Goal: Task Accomplishment & Management: Complete application form

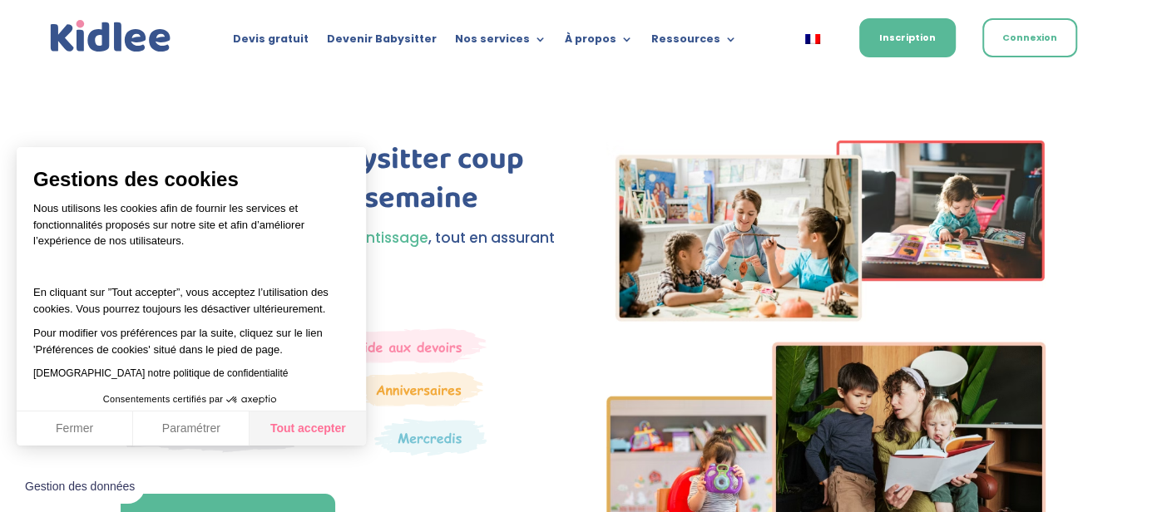
click at [321, 438] on button "Tout accepter" at bounding box center [307, 429] width 116 height 35
checkbox input "true"
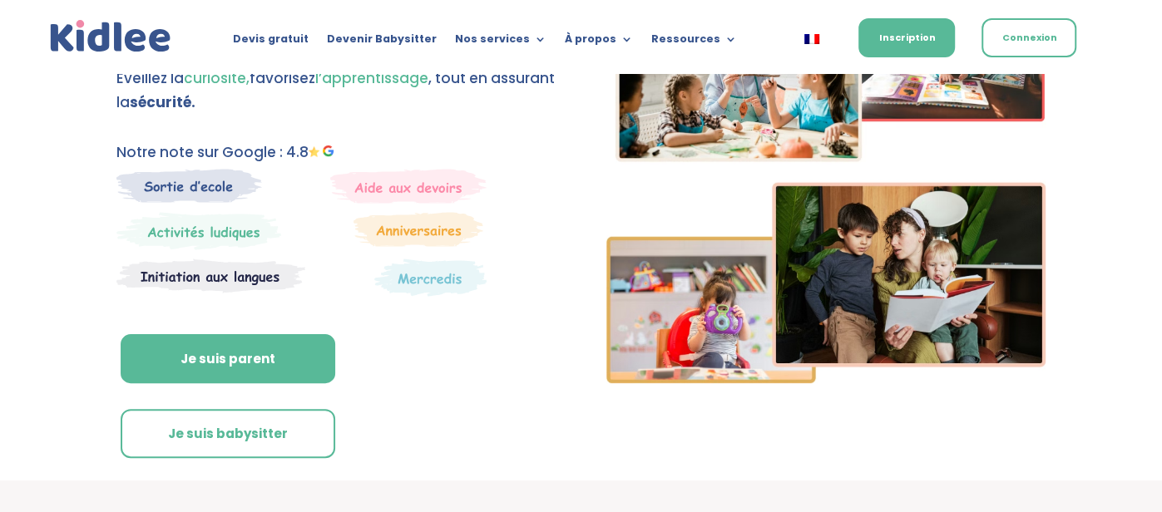
scroll to position [161, 0]
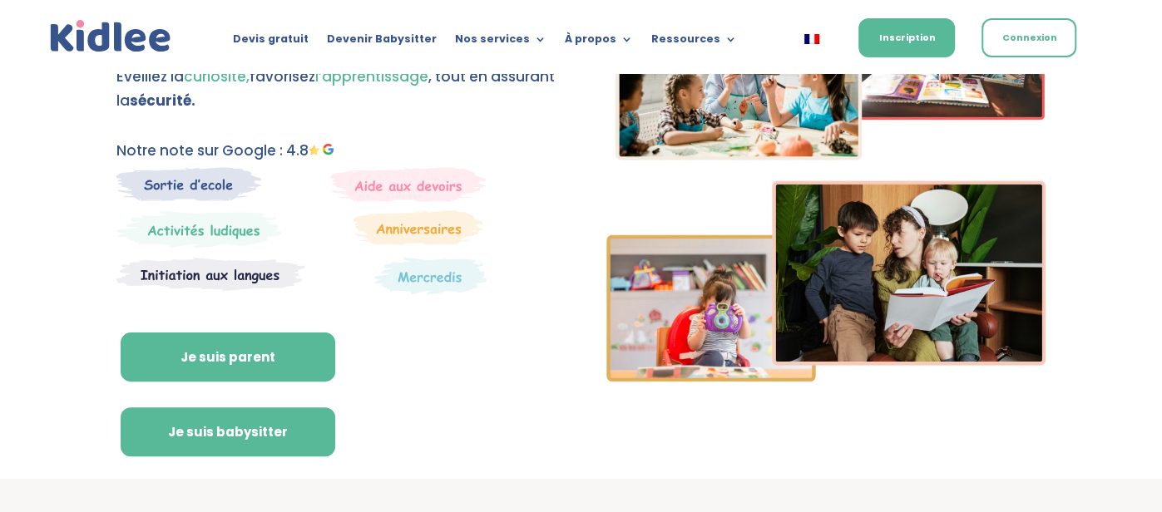
click at [335, 407] on link "Je suis babysitter" at bounding box center [228, 432] width 215 height 50
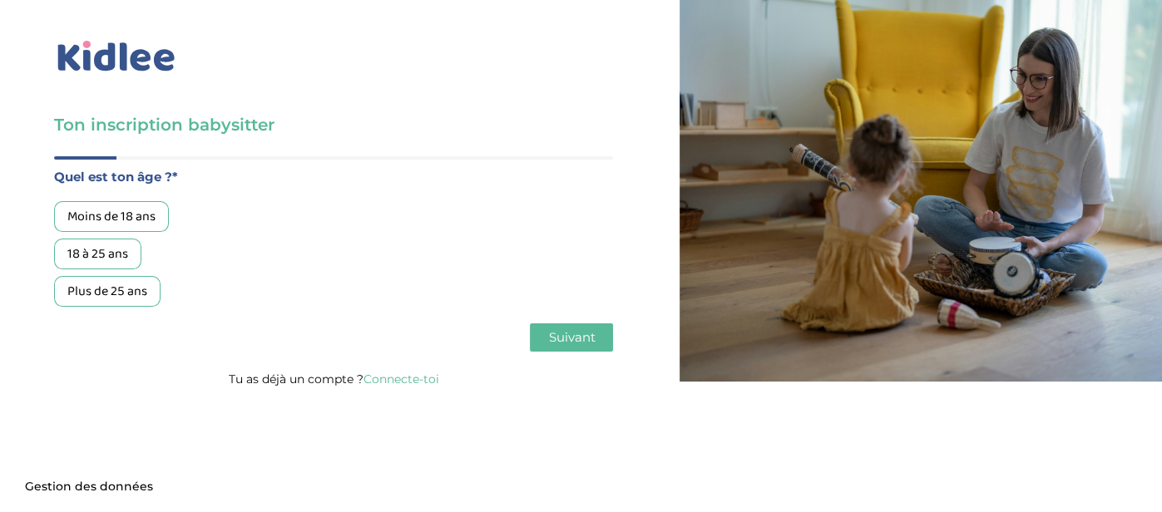
click at [103, 214] on div "Moins de 18 ans" at bounding box center [111, 216] width 115 height 31
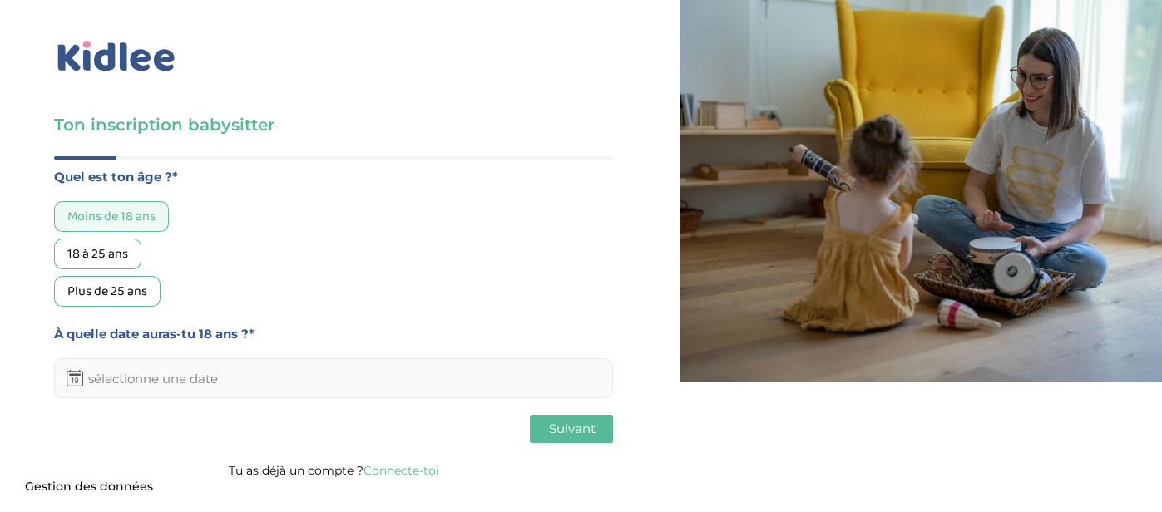
click at [191, 375] on input "text" at bounding box center [333, 378] width 559 height 40
click at [238, 419] on th at bounding box center [245, 421] width 25 height 30
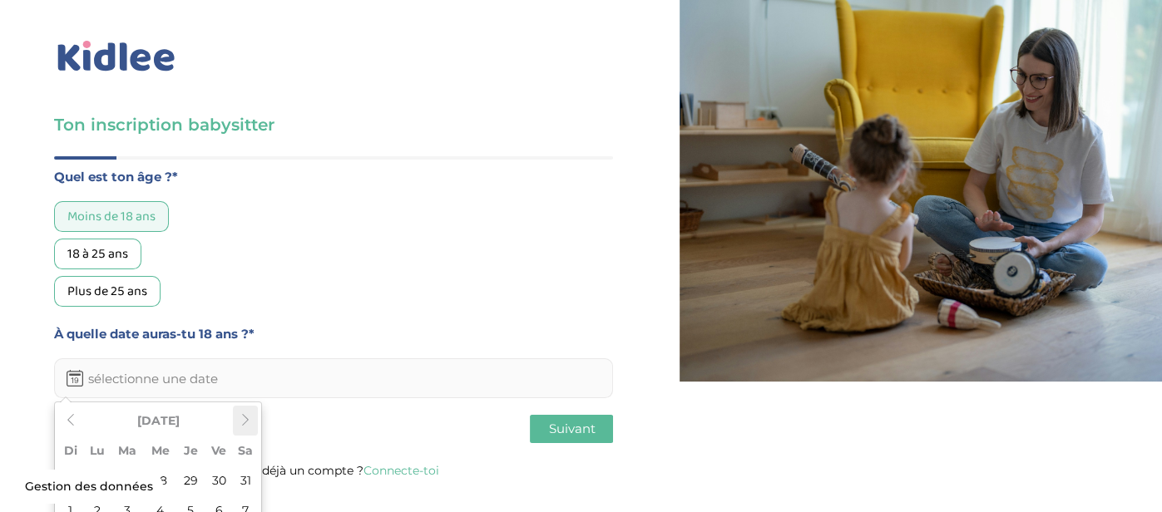
click at [238, 419] on th at bounding box center [245, 421] width 25 height 30
click at [238, 446] on div "Axeptio consent Plateforme de Gestion du Consentement : Personnalisez vos Optio…" at bounding box center [191, 446] width 349 height 0
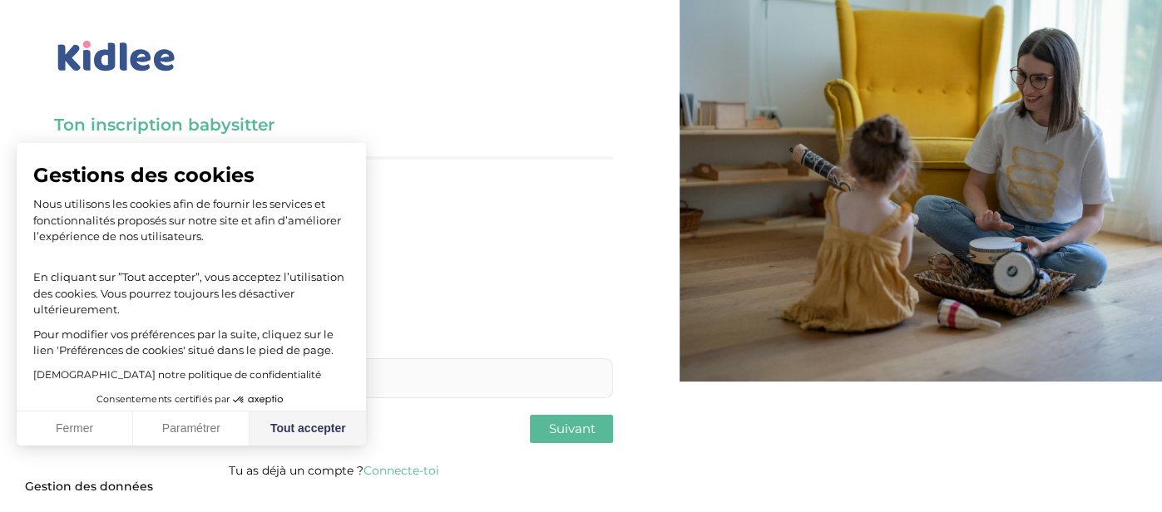
click at [249, 419] on button "Tout accepter" at bounding box center [307, 429] width 116 height 35
click at [238, 419] on button "Paramétrer" at bounding box center [191, 429] width 116 height 35
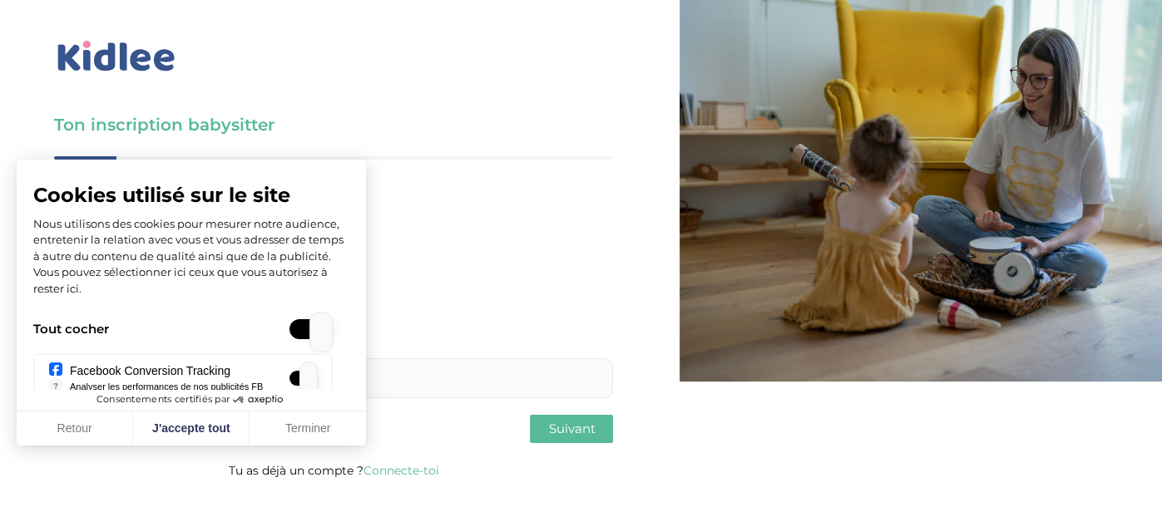
checkbox input "true"
click at [238, 427] on button "J'accepte tout" at bounding box center [191, 429] width 116 height 35
click at [230, 426] on button "J'accepte tout" at bounding box center [191, 429] width 116 height 35
click at [211, 430] on button "J'accepte tout" at bounding box center [191, 429] width 116 height 35
click at [316, 433] on button "Terminer" at bounding box center [307, 429] width 116 height 35
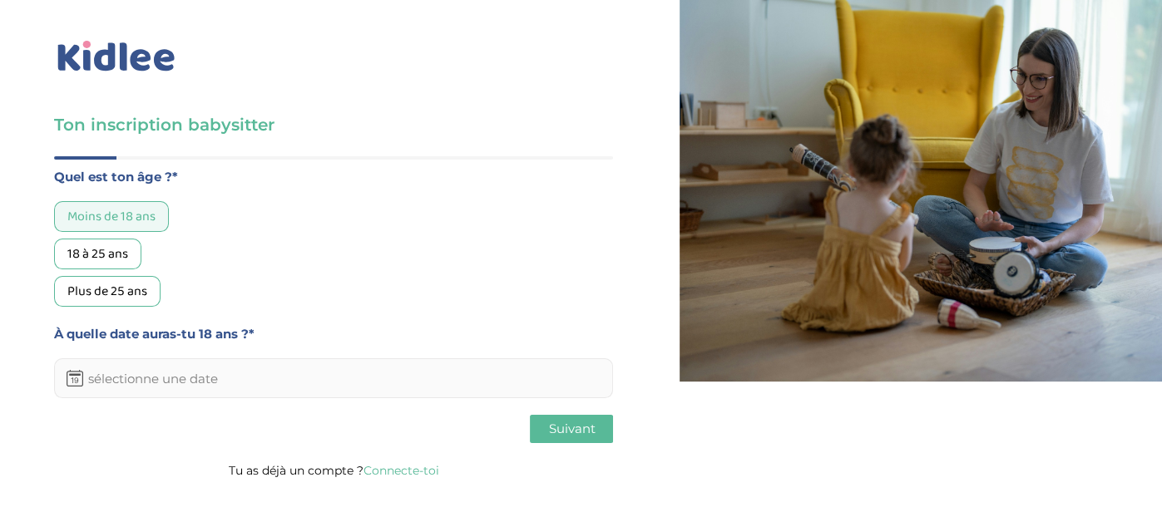
click at [210, 393] on input "text" at bounding box center [333, 378] width 559 height 40
click at [247, 422] on icon at bounding box center [245, 420] width 12 height 12
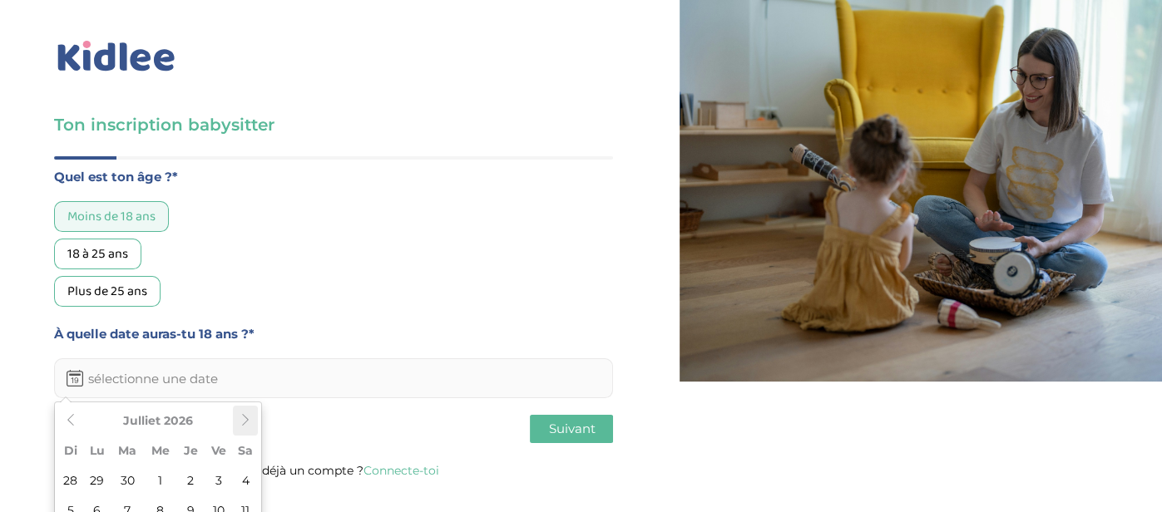
click at [247, 422] on icon at bounding box center [245, 420] width 12 height 12
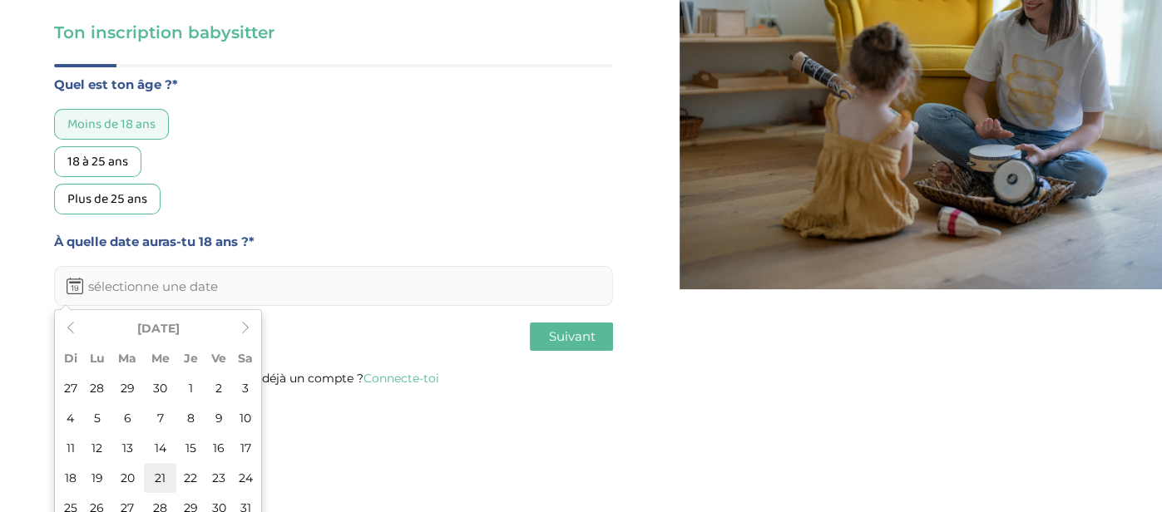
scroll to position [93, 0]
click at [147, 464] on td "21" at bounding box center [160, 477] width 32 height 30
type input "21-10-2026"
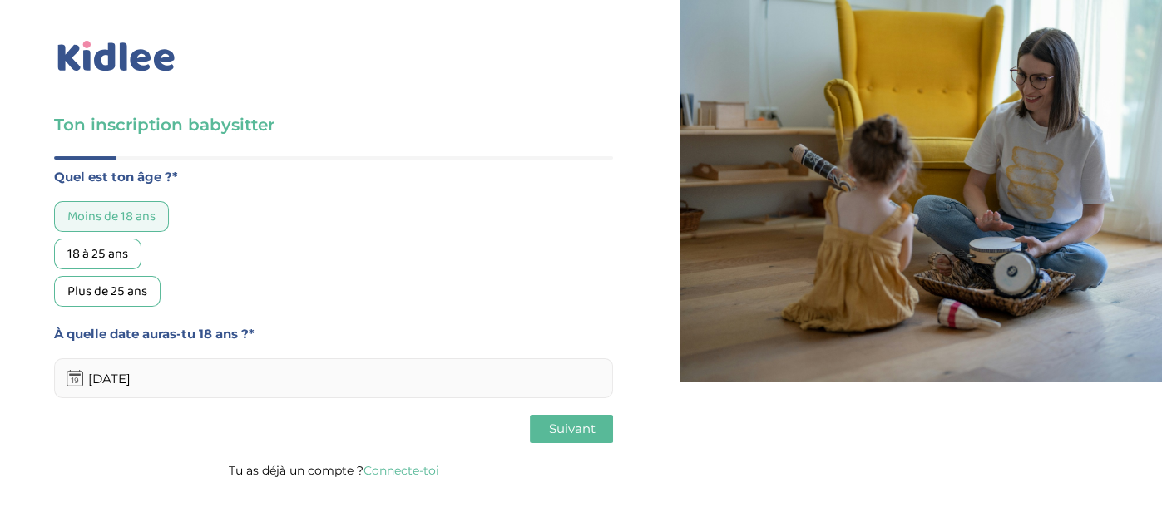
scroll to position [0, 0]
click at [572, 417] on button "Suivant" at bounding box center [571, 429] width 83 height 28
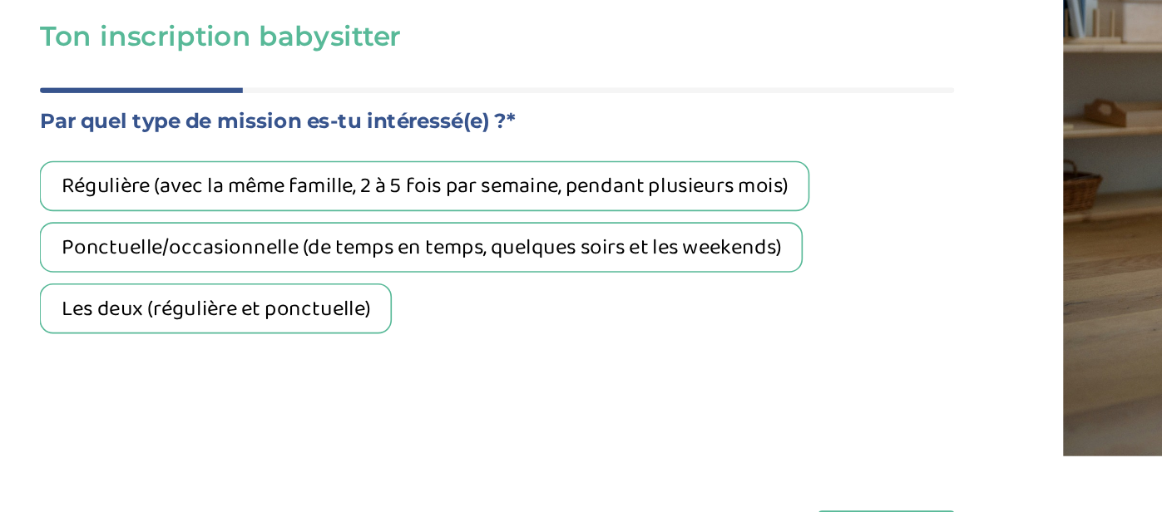
click at [127, 272] on div "Régulière (avec la même famille, 2 à 5 fois par semaine, pendant plusieurs mois…" at bounding box center [333, 254] width 559 height 106
click at [112, 261] on div "Ponctuelle/occasionnelle (de temps en temps, quelques soirs et les weekends)" at bounding box center [287, 254] width 467 height 31
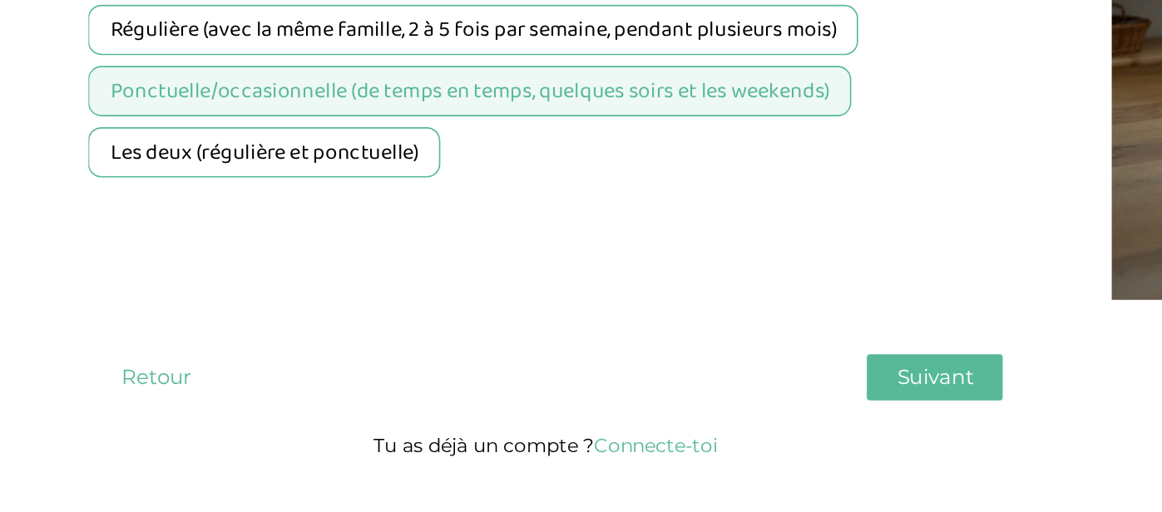
click at [560, 425] on span "Suivant" at bounding box center [571, 429] width 47 height 16
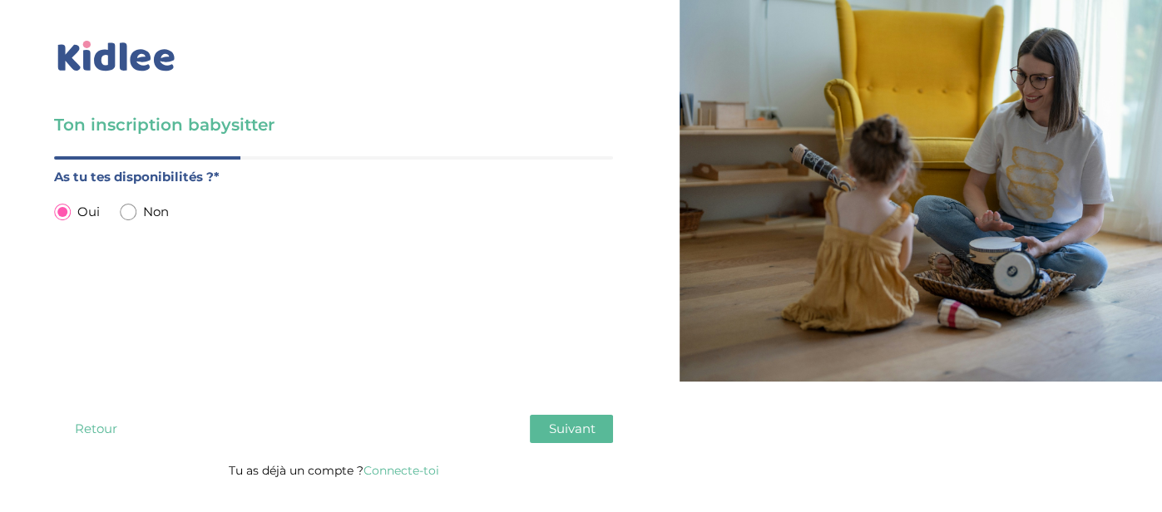
click at [131, 211] on input "radio" at bounding box center [128, 212] width 17 height 17
radio input "true"
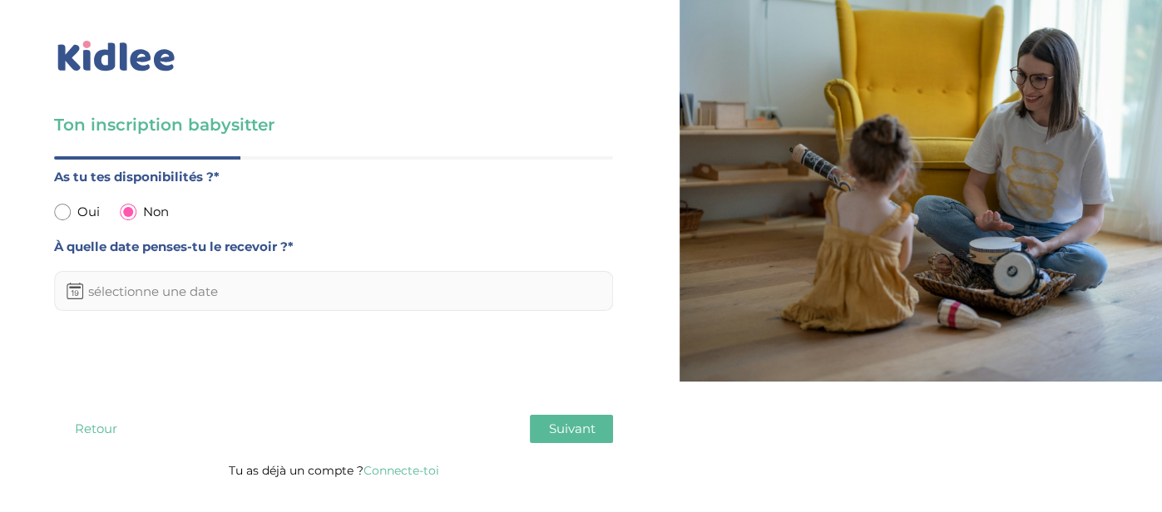
click at [141, 290] on input "text" at bounding box center [333, 291] width 559 height 40
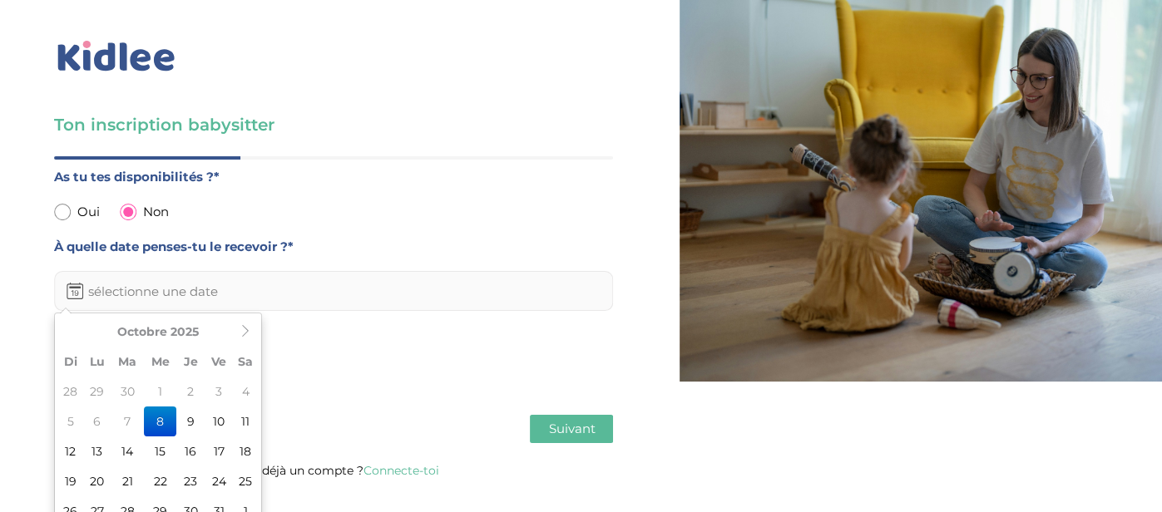
click at [65, 202] on div "Oui" at bounding box center [77, 212] width 46 height 22
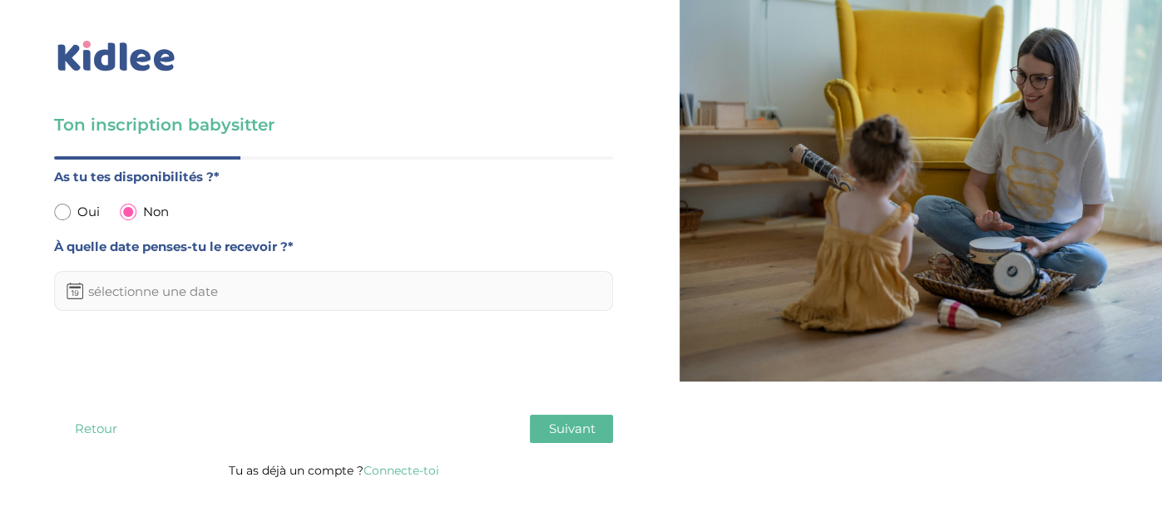
click at [59, 205] on input "radio" at bounding box center [62, 212] width 17 height 17
radio input "true"
radio input "false"
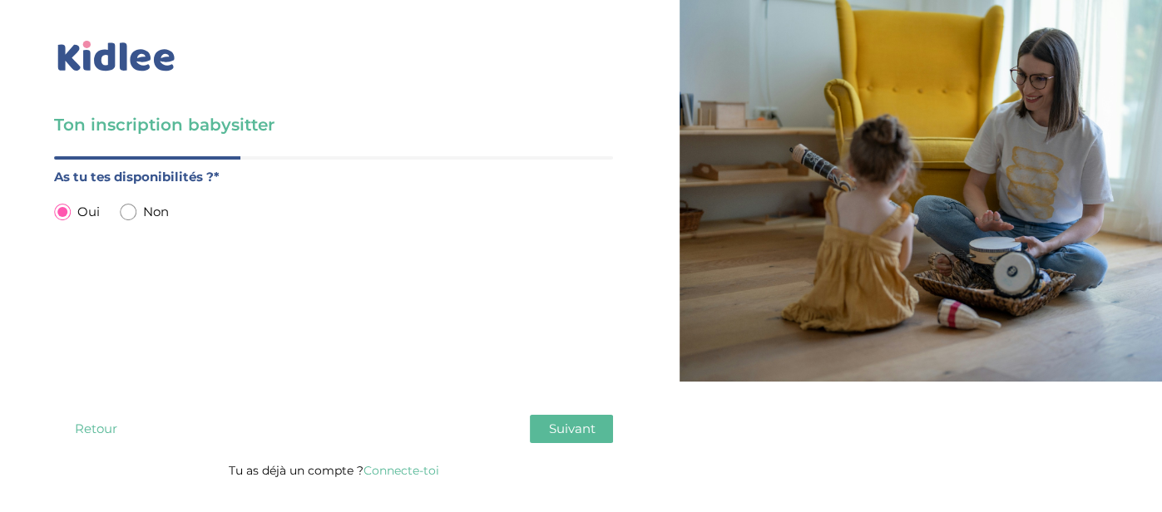
click at [552, 431] on span "Suivant" at bounding box center [571, 429] width 47 height 16
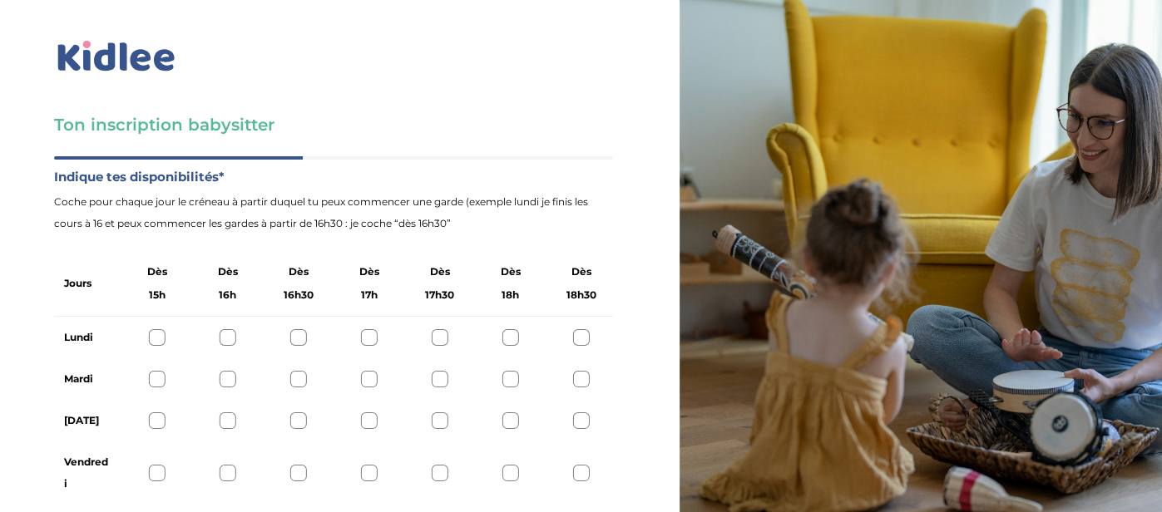
scroll to position [83, 0]
click at [165, 465] on div at bounding box center [157, 473] width 17 height 17
click at [155, 465] on div at bounding box center [157, 473] width 17 height 17
click at [241, 442] on div "Vendredi" at bounding box center [333, 473] width 559 height 63
click at [227, 465] on div at bounding box center [228, 473] width 17 height 17
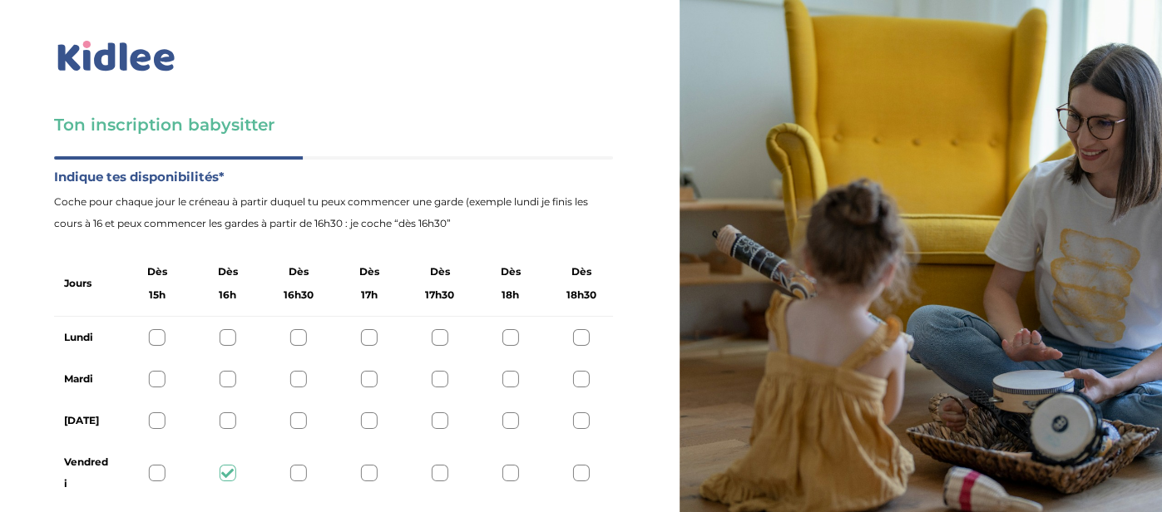
click at [292, 465] on div at bounding box center [298, 473] width 17 height 17
click at [147, 442] on div "Vendredi" at bounding box center [333, 473] width 559 height 63
click at [158, 465] on div at bounding box center [157, 473] width 17 height 17
click at [368, 317] on div "Lundi" at bounding box center [333, 338] width 559 height 42
click at [362, 329] on div at bounding box center [369, 337] width 17 height 17
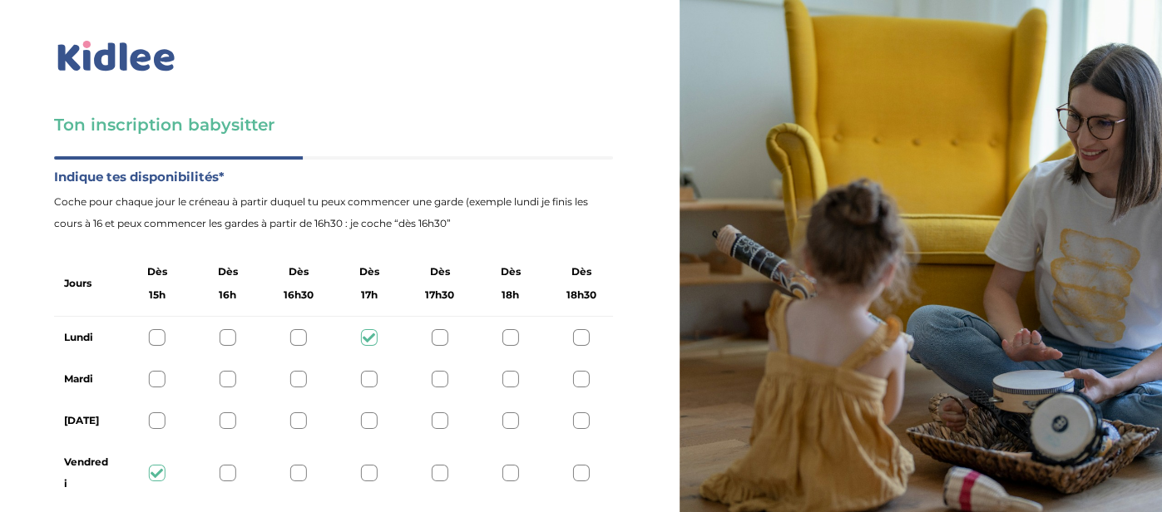
click at [369, 358] on div "Mardi" at bounding box center [333, 379] width 559 height 42
click at [366, 400] on div "Jeudi" at bounding box center [333, 421] width 559 height 42
click at [365, 371] on div at bounding box center [369, 379] width 17 height 17
click at [363, 400] on div "Jeudi" at bounding box center [333, 421] width 559 height 42
click at [364, 412] on div at bounding box center [369, 420] width 17 height 17
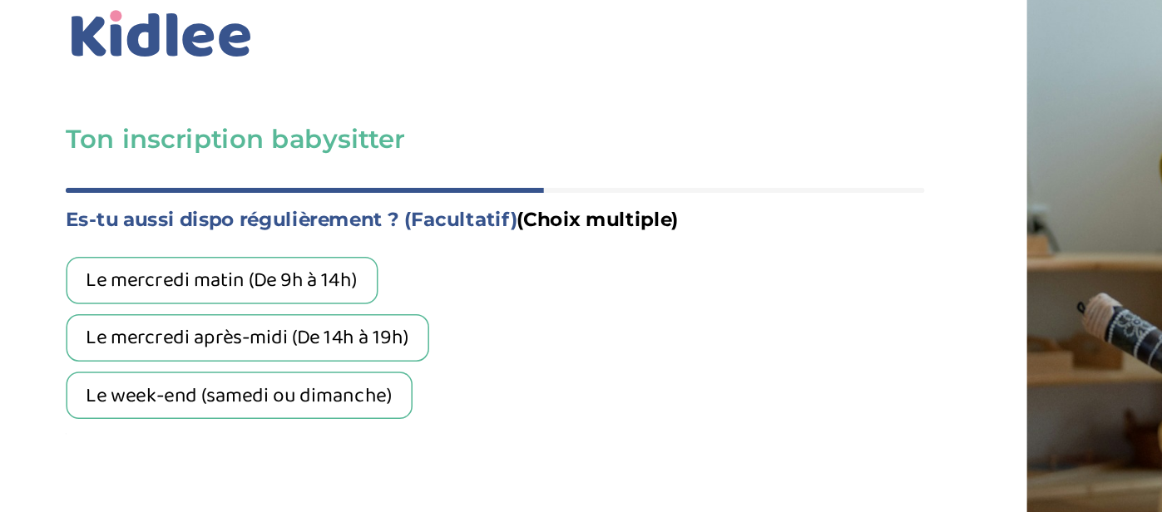
click at [79, 276] on div "Le week-end (samedi ou dimanche)" at bounding box center [166, 291] width 225 height 31
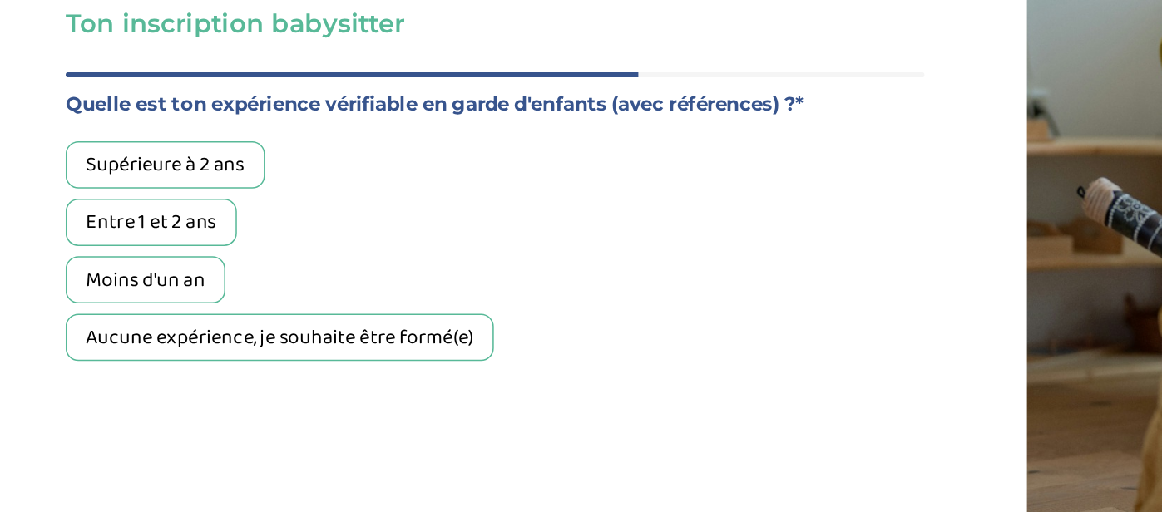
click at [107, 276] on div "Moins d'un an" at bounding box center [106, 291] width 104 height 31
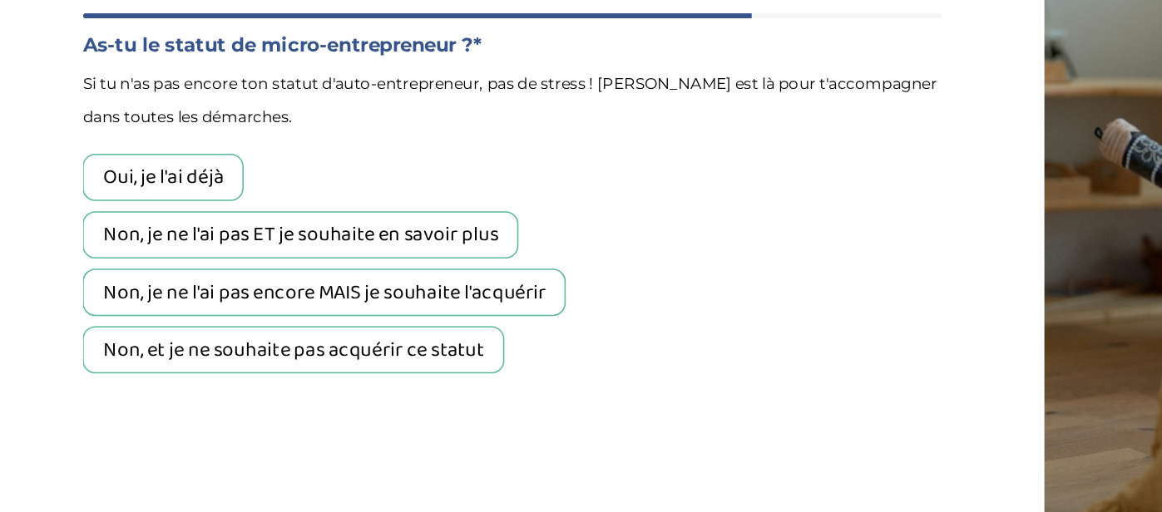
click at [138, 323] on div "Non, je ne l'ai pas encore MAIS je souhaite l'acquérir" at bounding box center [211, 338] width 314 height 31
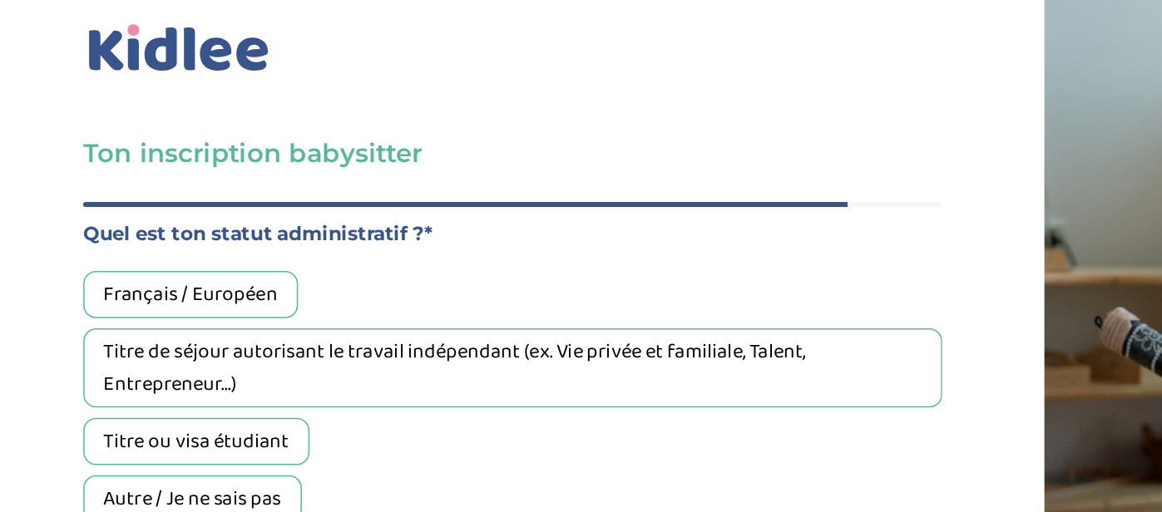
click at [120, 201] on div "Français / Européen" at bounding box center [124, 216] width 140 height 31
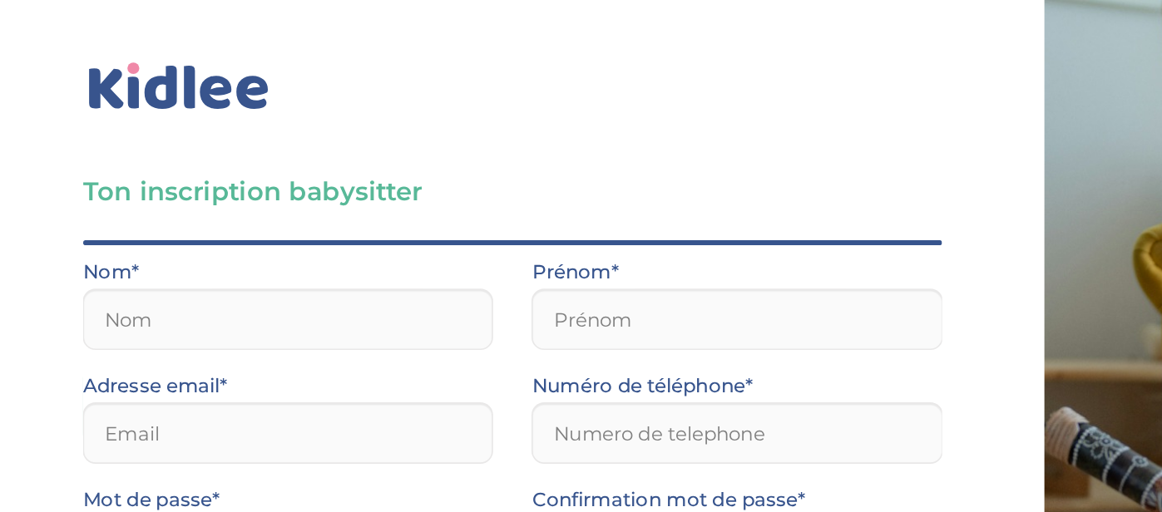
scroll to position [131, 0]
click at [205, 166] on div "Nom*" at bounding box center [188, 203] width 292 height 74
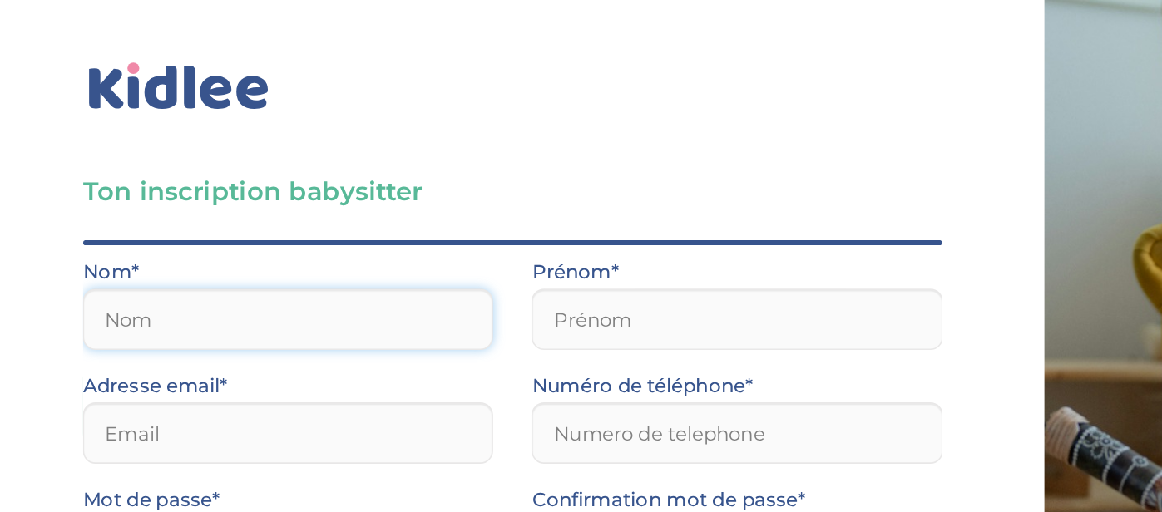
click at [141, 188] on input "text" at bounding box center [187, 208] width 267 height 40
type input "LAURENT"
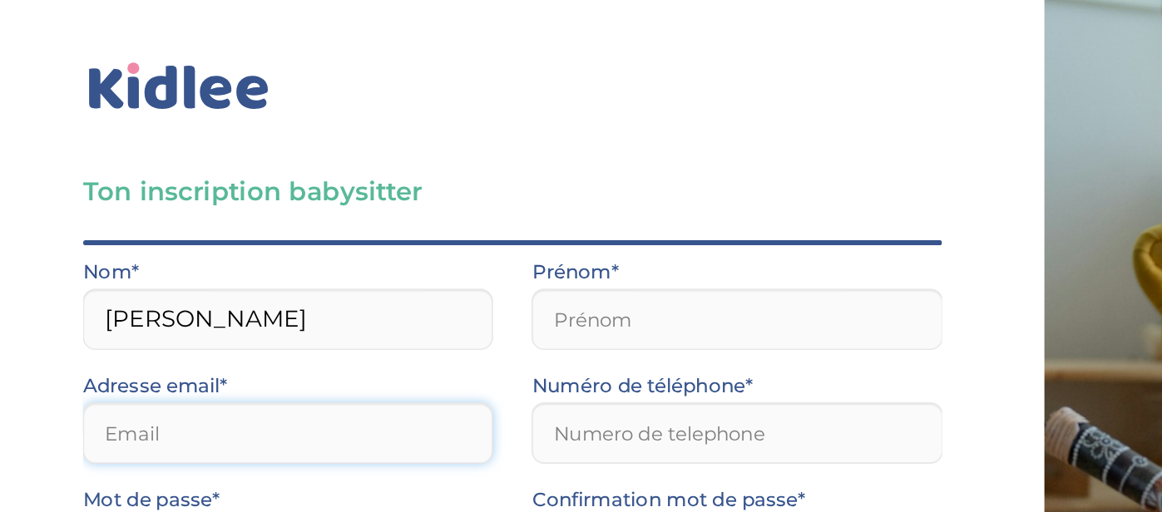
click at [135, 262] on input "email" at bounding box center [187, 282] width 267 height 40
type input "noalaurent63@gmail.com"
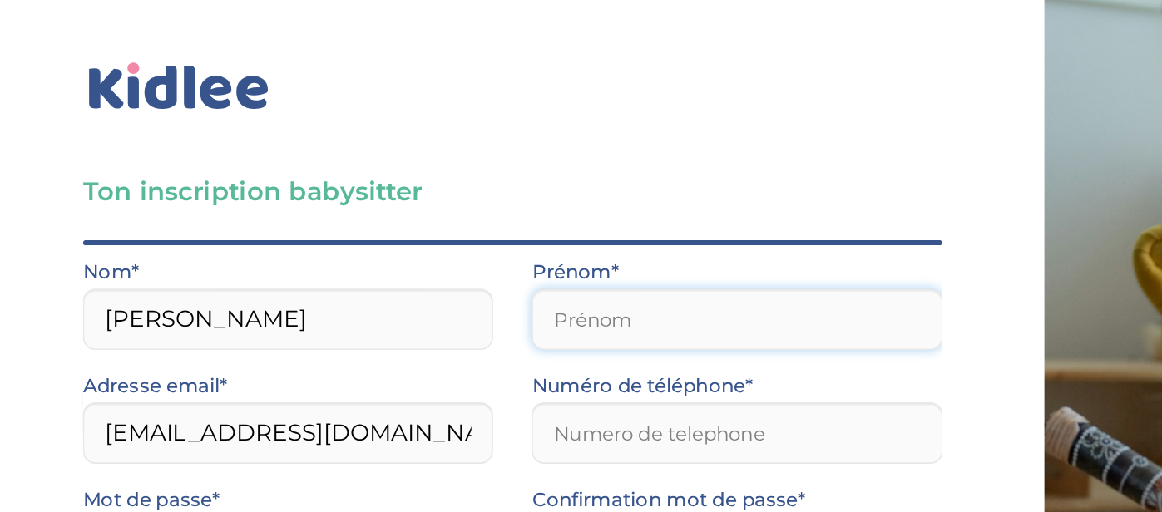
click at [363, 188] on input "text" at bounding box center [479, 208] width 267 height 40
type input "Noa"
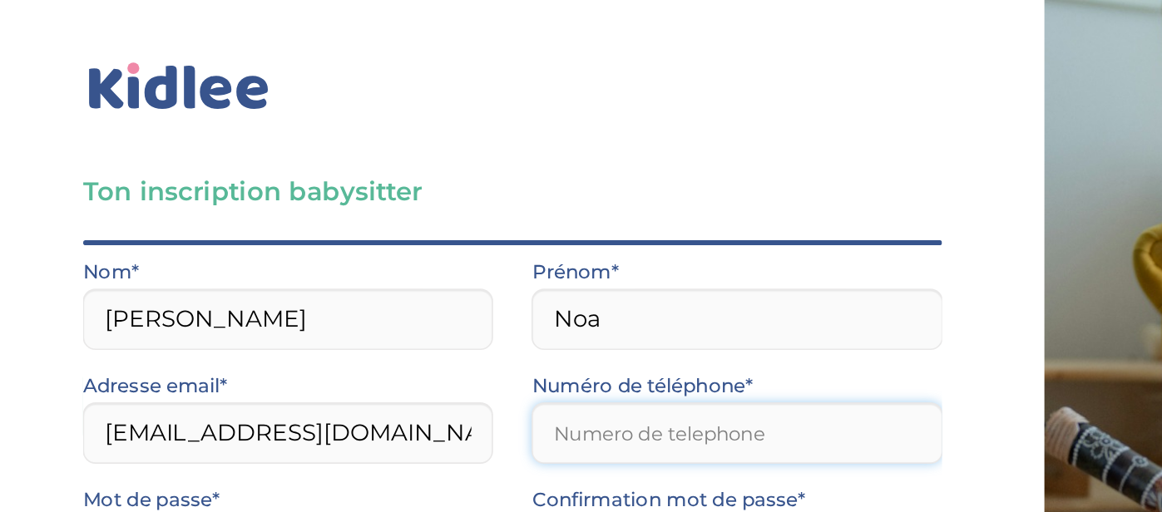
click at [421, 262] on input "Numéro de téléphone*" at bounding box center [479, 282] width 267 height 40
type input "0765209559"
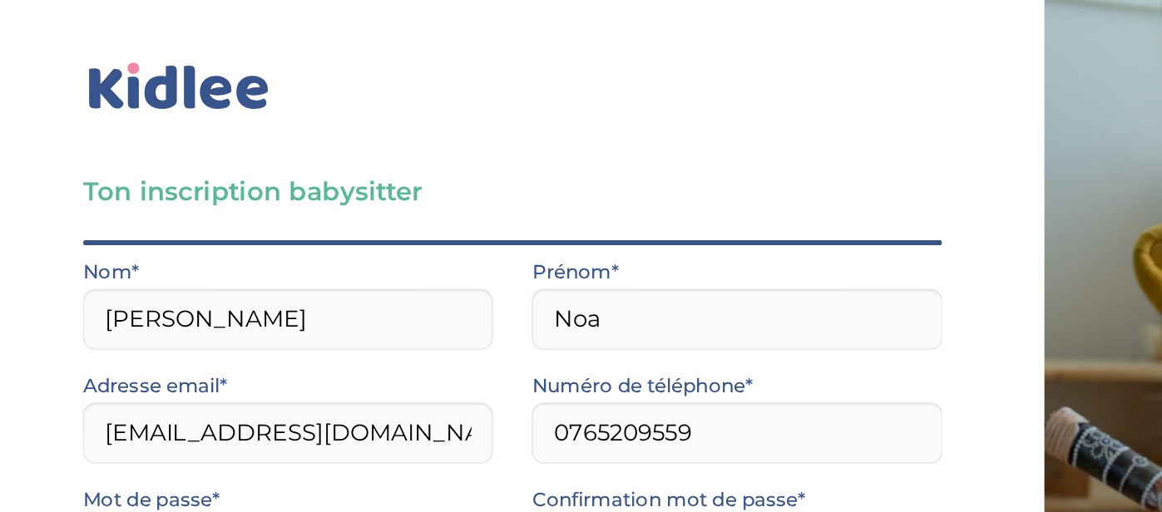
click at [304, 350] on icon at bounding box center [306, 356] width 14 height 12
click at [304, 350] on icon at bounding box center [305, 356] width 16 height 12
click at [303, 350] on icon at bounding box center [306, 356] width 14 height 12
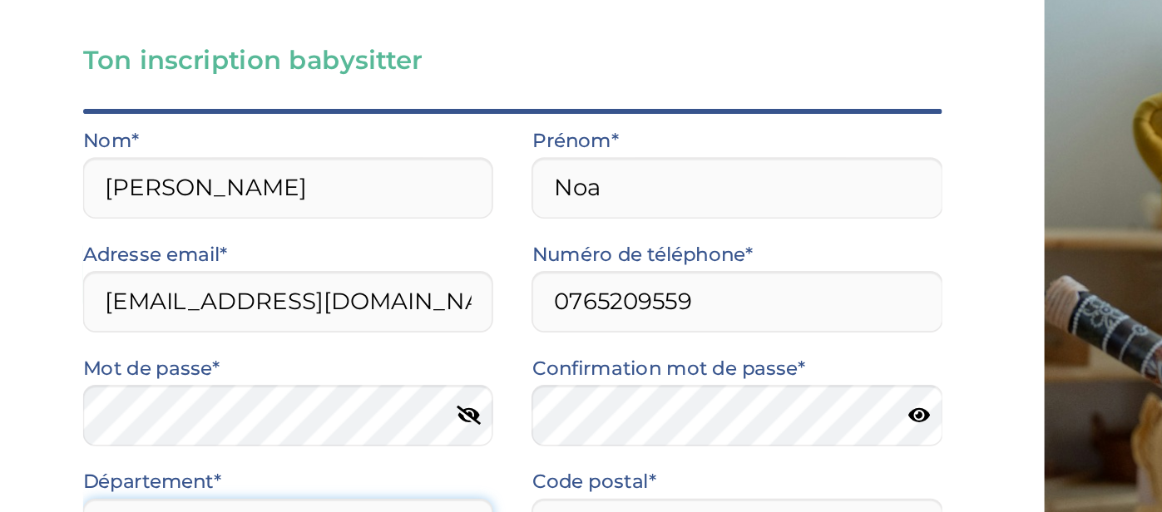
click at [212, 410] on select "Choisir un département Paris (75) Hauts-de-Seine (92) Yvelines (78) Val-de-Marn…" at bounding box center [187, 430] width 267 height 40
select select "0"
click at [54, 410] on select "Choisir un département Paris (75) Hauts-de-Seine (92) Yvelines (78) Val-de-Marn…" at bounding box center [187, 430] width 267 height 40
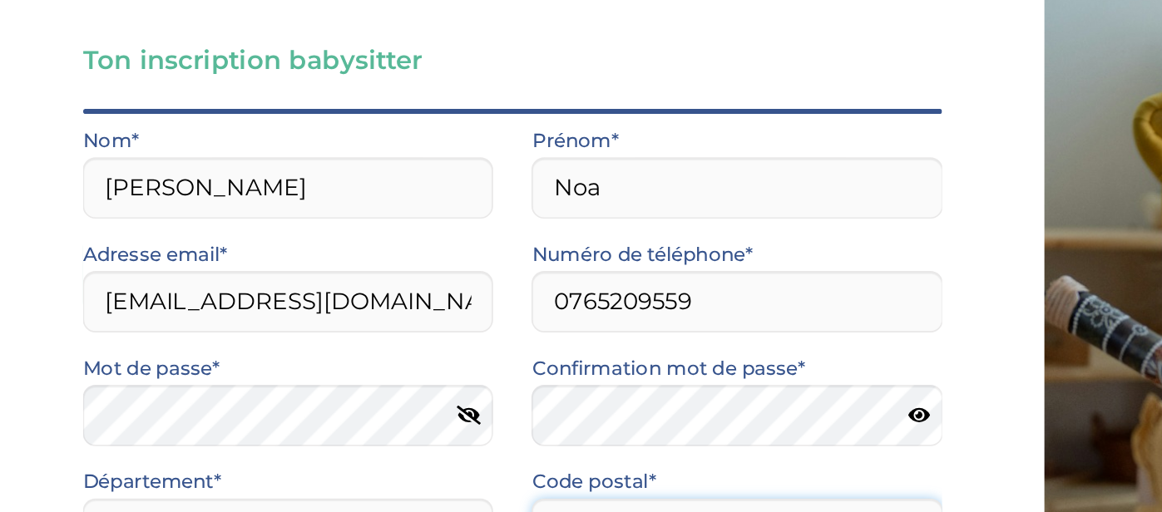
click at [378, 410] on input "Code postal*" at bounding box center [479, 430] width 267 height 40
type input "69280"
click at [188, 484] on select "Selectionne Mr Mme" at bounding box center [187, 504] width 267 height 40
select select "1"
click at [54, 484] on select "Selectionne Mr Mme" at bounding box center [187, 504] width 267 height 40
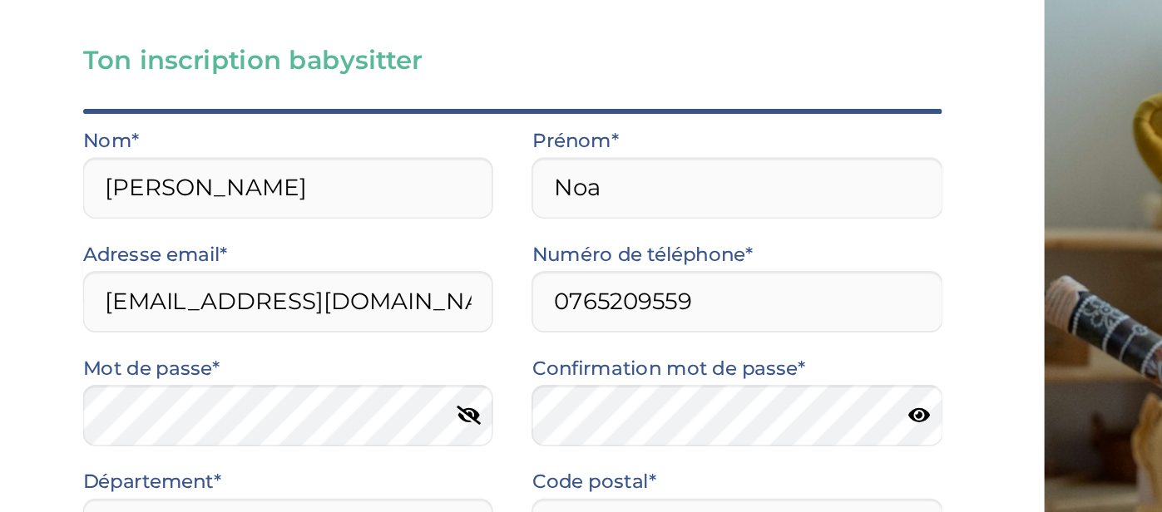
click at [394, 484] on input "Code de parrainage (Facultatif)" at bounding box center [479, 504] width 267 height 40
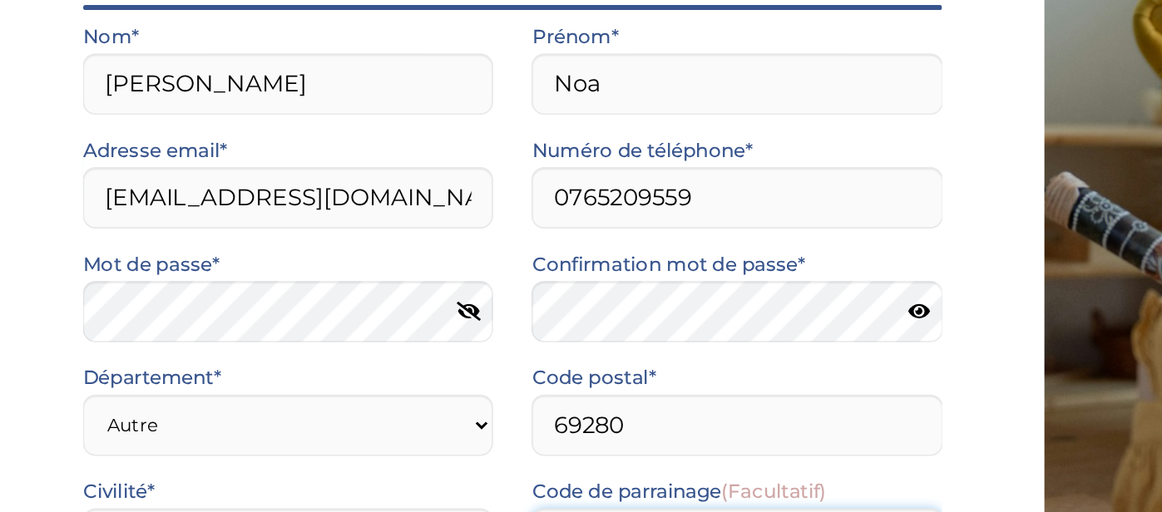
scroll to position [190, 0]
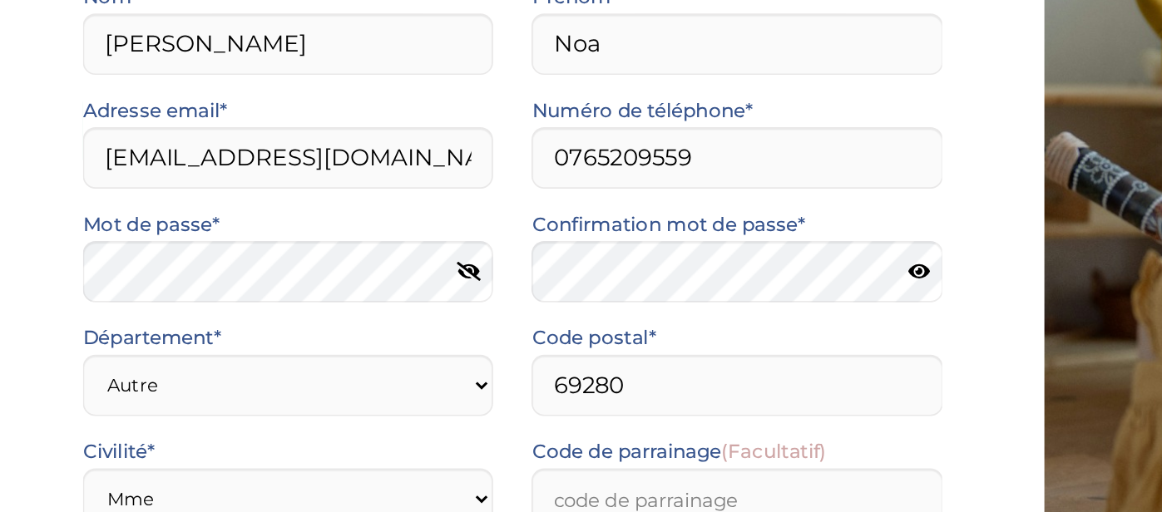
click at [52, 368] on div "Ton inscription babysitter Merci de vérifier que tous les champs sont remplis a…" at bounding box center [334, 351] width 692 height 703
click at [0, 0] on input "Je consens à ce que les données relatives à mon compte soient traitées." at bounding box center [0, 0] width 0 height 0
click at [52, 411] on div "Ton inscription babysitter Merci de vérifier que tous les champs sont remplis a…" at bounding box center [334, 351] width 692 height 703
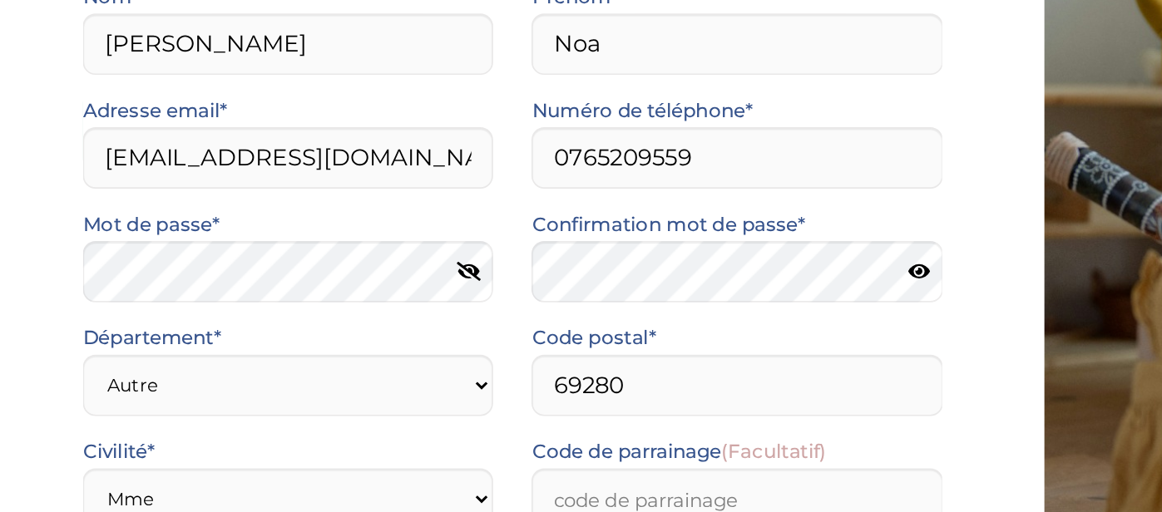
click at [0, 0] on input "J’accepte sans réserve les conditions générales d’utilisation des services KIDL…" at bounding box center [0, 0] width 0 height 0
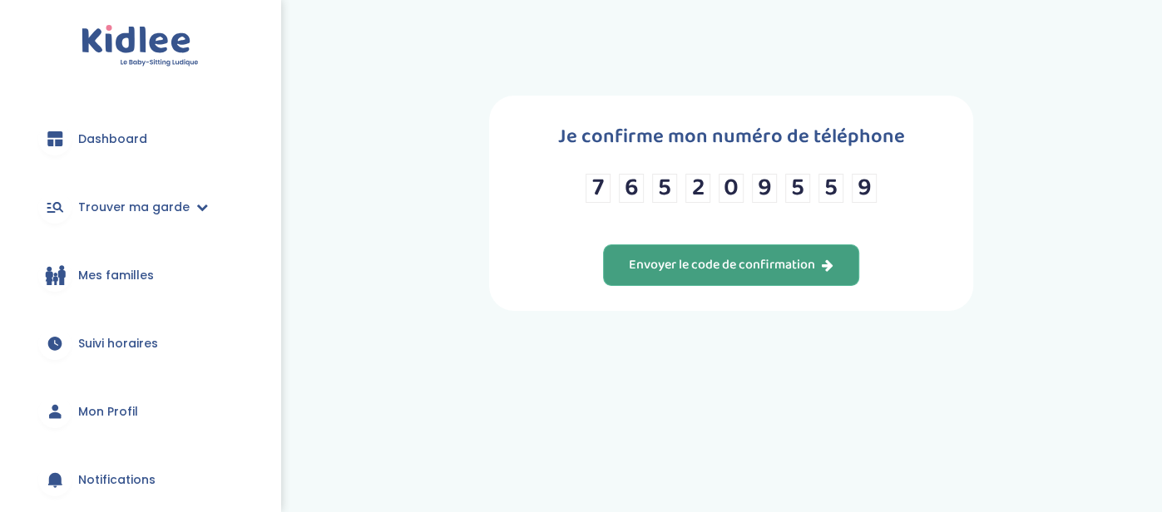
click at [686, 277] on button "Envoyer le code de confirmation" at bounding box center [731, 265] width 256 height 42
